Goal: Task Accomplishment & Management: Manage account settings

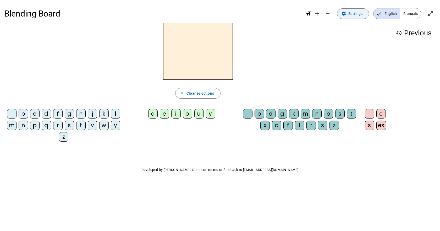
click at [350, 13] on span "Settings" at bounding box center [356, 13] width 14 height 6
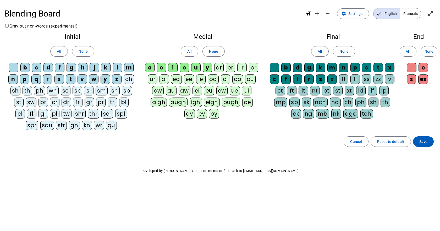
click at [9, 26] on label "Gray out non-words (experimental)" at bounding box center [40, 26] width 73 height 5
click at [9, 25] on label "Gray out non-words (experimental)" at bounding box center [40, 26] width 73 height 5
click at [395, 143] on span "Reset to default" at bounding box center [390, 141] width 27 height 6
click at [355, 13] on span "Settings" at bounding box center [356, 13] width 14 height 6
click at [330, 13] on mat-icon "remove" at bounding box center [328, 13] width 6 height 6
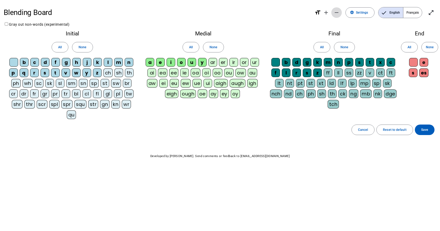
click at [333, 10] on span "Decrease font size" at bounding box center [336, 12] width 13 height 13
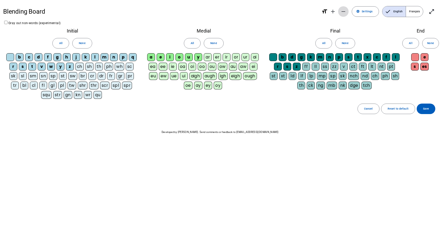
click at [340, 11] on span "Decrease font size" at bounding box center [343, 11] width 13 height 13
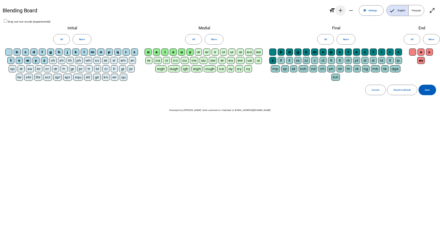
click at [339, 10] on mat-icon "add" at bounding box center [341, 10] width 6 height 6
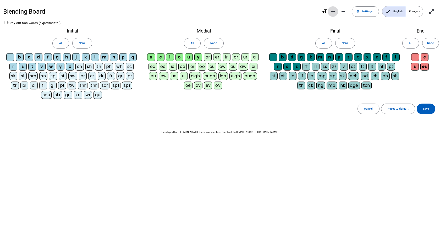
click at [339, 10] on span "Decrease font size" at bounding box center [343, 11] width 13 height 13
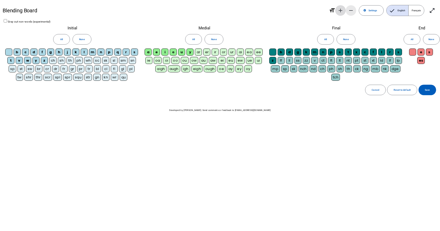
click at [339, 10] on mat-icon "add" at bounding box center [341, 10] width 6 height 6
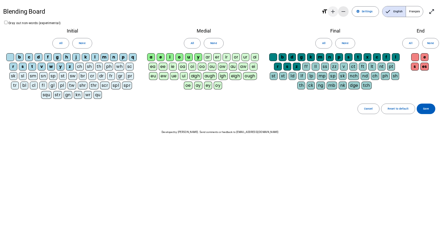
click at [339, 10] on span "Decrease font size" at bounding box center [343, 11] width 13 height 13
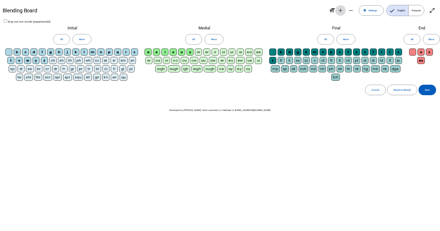
click at [339, 10] on mat-icon "add" at bounding box center [341, 10] width 6 height 6
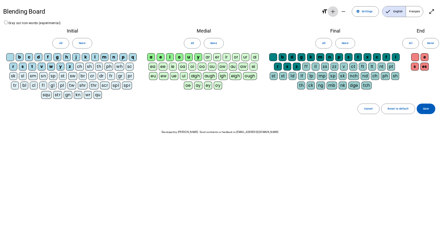
click at [336, 10] on mat-icon "add" at bounding box center [333, 11] width 6 height 6
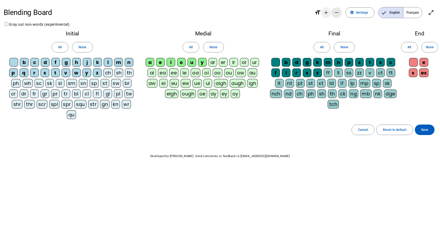
click at [336, 10] on mat-icon "remove" at bounding box center [337, 12] width 6 height 6
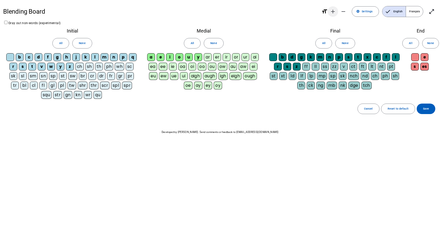
click at [335, 10] on mat-icon "add" at bounding box center [333, 11] width 6 height 6
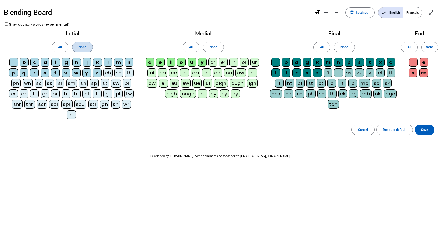
click at [84, 46] on span "None" at bounding box center [83, 48] width 8 height 6
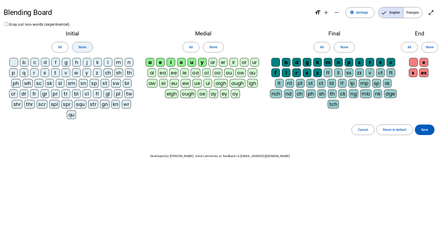
click at [85, 47] on span "None" at bounding box center [83, 48] width 8 height 6
click at [67, 46] on span at bounding box center [60, 47] width 16 height 13
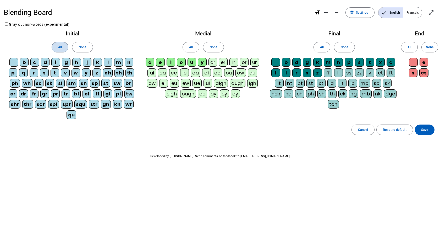
click at [67, 46] on span at bounding box center [60, 47] width 16 height 13
click at [74, 46] on span at bounding box center [82, 47] width 20 height 13
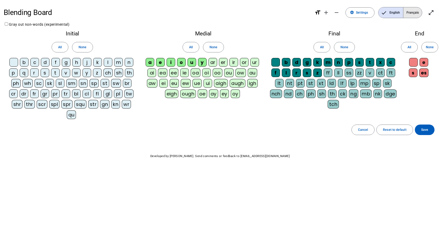
click at [413, 14] on span "Français" at bounding box center [413, 12] width 19 height 10
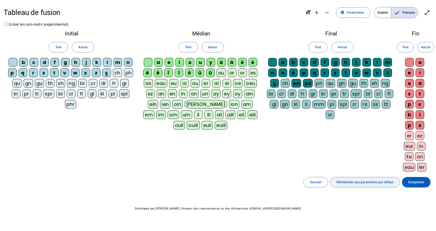
click at [366, 184] on span "Réinitialiser aux paramètres par défaut" at bounding box center [365, 183] width 57 height 6
click at [59, 50] on span at bounding box center [58, 47] width 19 height 13
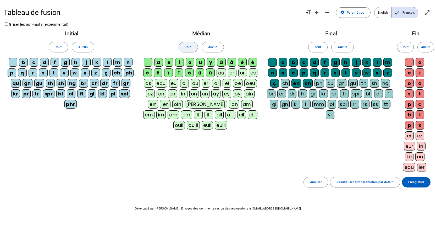
drag, startPoint x: 183, startPoint y: 48, endPoint x: 188, endPoint y: 48, distance: 4.7
click at [184, 48] on span at bounding box center [188, 47] width 19 height 13
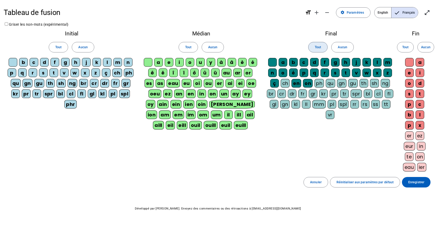
drag, startPoint x: 320, startPoint y: 47, endPoint x: 359, endPoint y: 46, distance: 38.8
click at [321, 47] on span "Tout" at bounding box center [318, 48] width 6 height 6
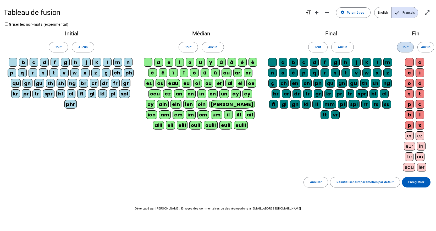
click at [407, 49] on span "Tout" at bounding box center [406, 48] width 6 height 6
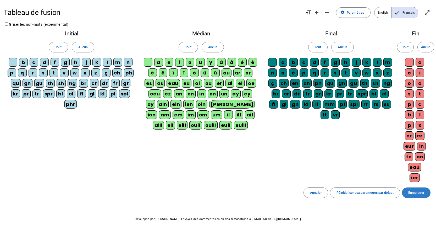
click at [421, 195] on span "Enregistrer" at bounding box center [417, 193] width 16 height 6
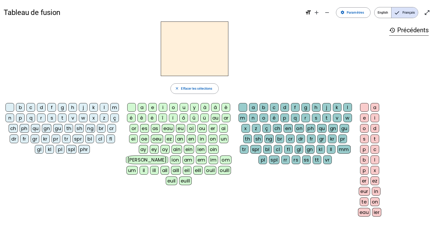
click at [115, 106] on div "m" at bounding box center [114, 107] width 9 height 9
click at [141, 107] on div "a" at bounding box center [142, 107] width 9 height 9
click at [144, 138] on div "oe" at bounding box center [144, 138] width 9 height 9
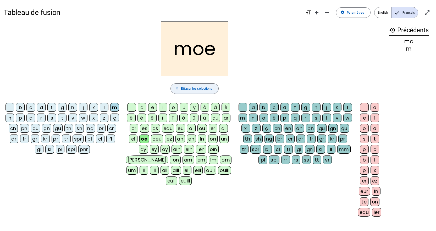
click at [183, 88] on span "Effacer les sélections" at bounding box center [196, 89] width 31 height 6
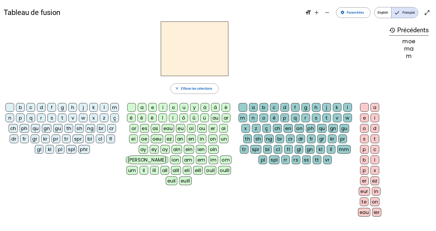
click at [116, 105] on div "m" at bounding box center [114, 107] width 9 height 9
click at [143, 107] on div "a" at bounding box center [142, 107] width 9 height 9
click at [61, 118] on div "t" at bounding box center [62, 117] width 9 height 9
click at [276, 105] on div "c" at bounding box center [274, 107] width 9 height 9
click at [101, 108] on div "l" at bounding box center [104, 107] width 9 height 9
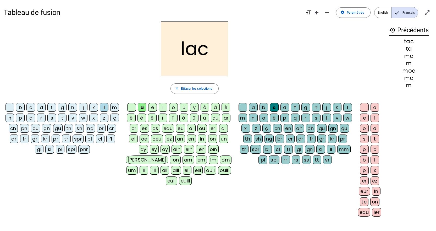
click at [153, 108] on div "e" at bounding box center [152, 107] width 9 height 9
click at [104, 108] on div "l" at bounding box center [104, 107] width 9 height 9
click at [185, 108] on div "u" at bounding box center [184, 107] width 9 height 9
click at [181, 119] on div "ô" at bounding box center [184, 117] width 9 height 9
